Goal: Transaction & Acquisition: Purchase product/service

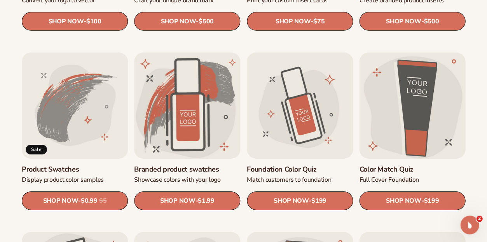
scroll to position [399, 0]
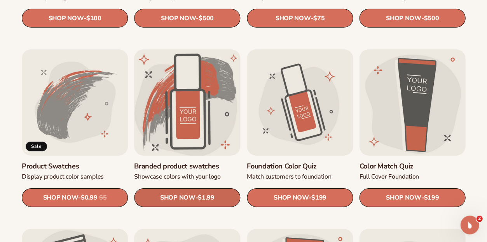
click at [206, 199] on span "$1.99" at bounding box center [206, 197] width 16 height 7
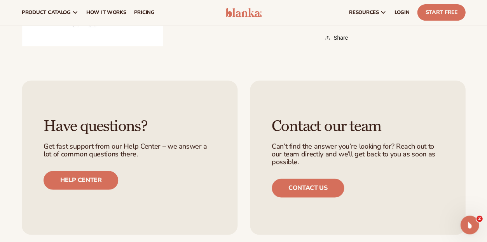
scroll to position [648, 0]
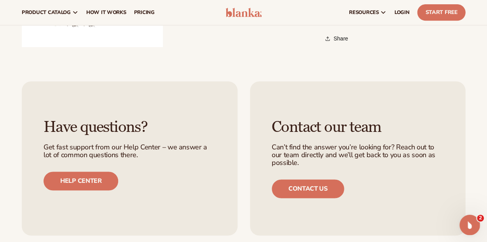
click at [476, 225] on div "Open Intercom Messenger" at bounding box center [469, 224] width 26 height 26
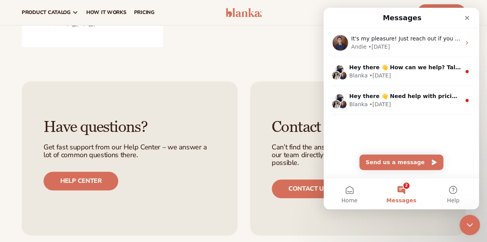
scroll to position [0, 0]
click at [466, 21] on icon "Close" at bounding box center [467, 18] width 6 height 6
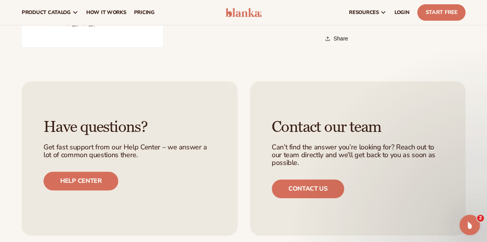
click at [468, 231] on div "Open Intercom Messenger" at bounding box center [469, 224] width 26 height 26
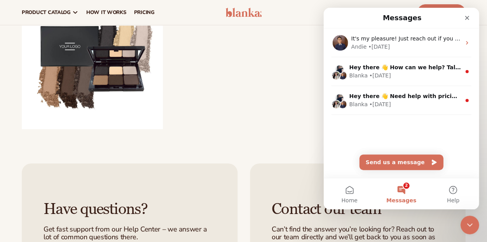
scroll to position [545, 0]
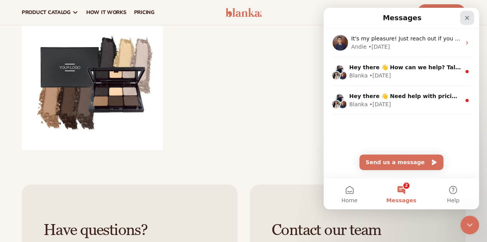
click at [466, 15] on icon "Close" at bounding box center [467, 18] width 6 height 6
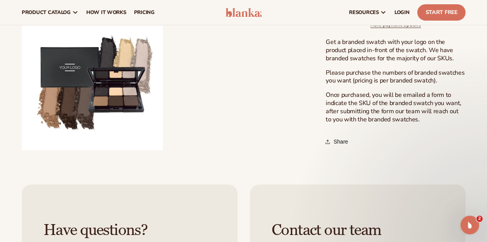
scroll to position [0, 0]
